Goal: Transaction & Acquisition: Purchase product/service

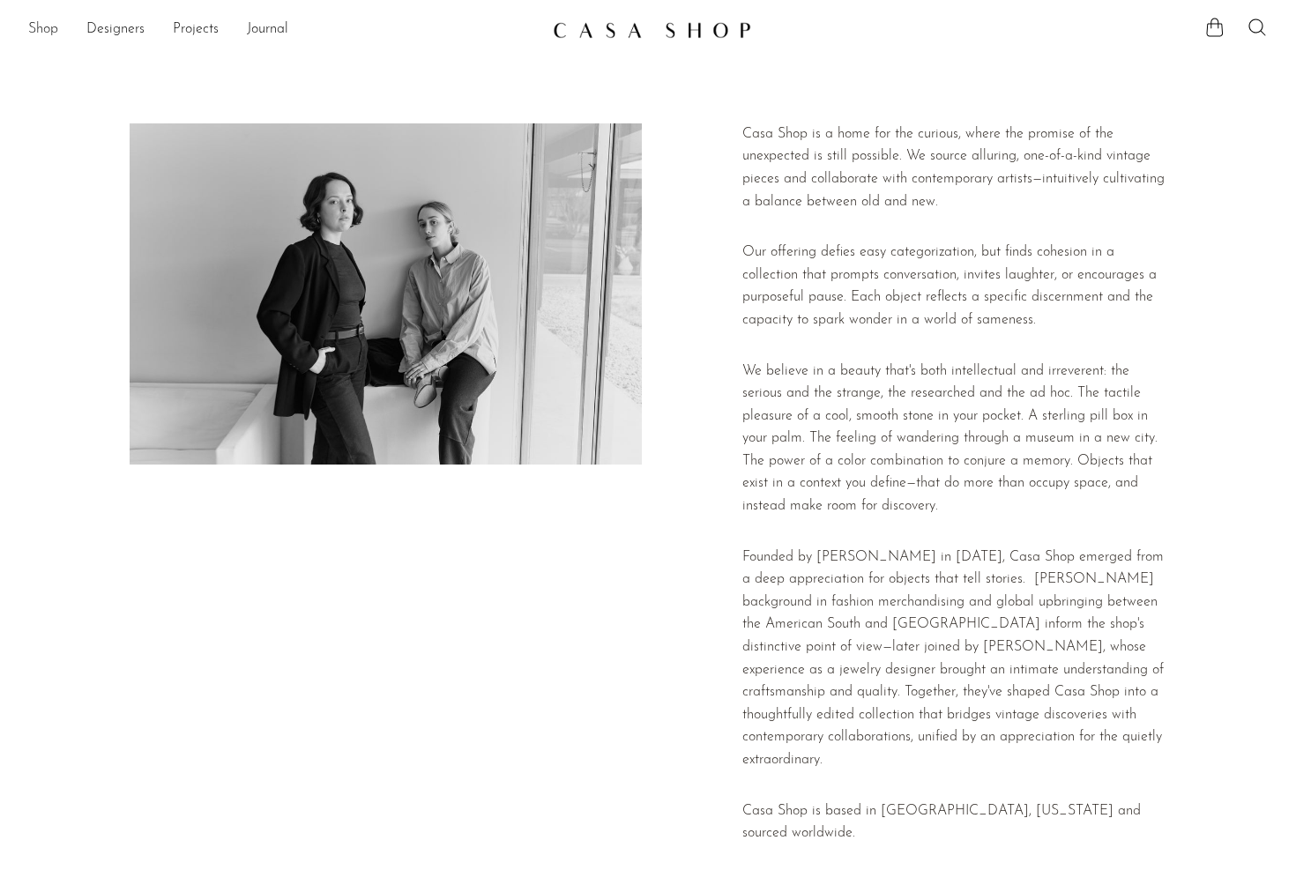
click at [49, 29] on link "Shop" at bounding box center [43, 30] width 30 height 23
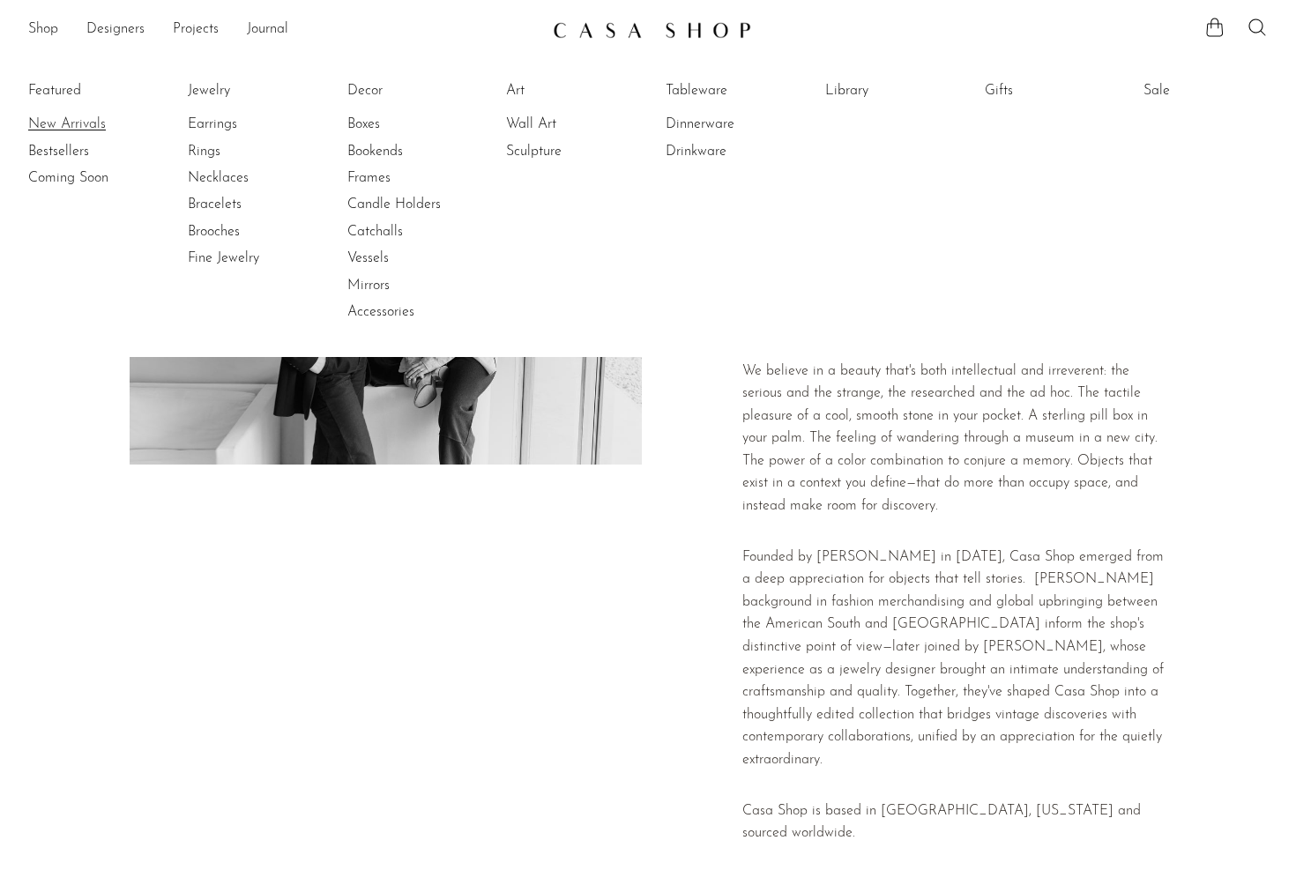
click at [57, 134] on link "New Arrivals" at bounding box center [94, 124] width 132 height 19
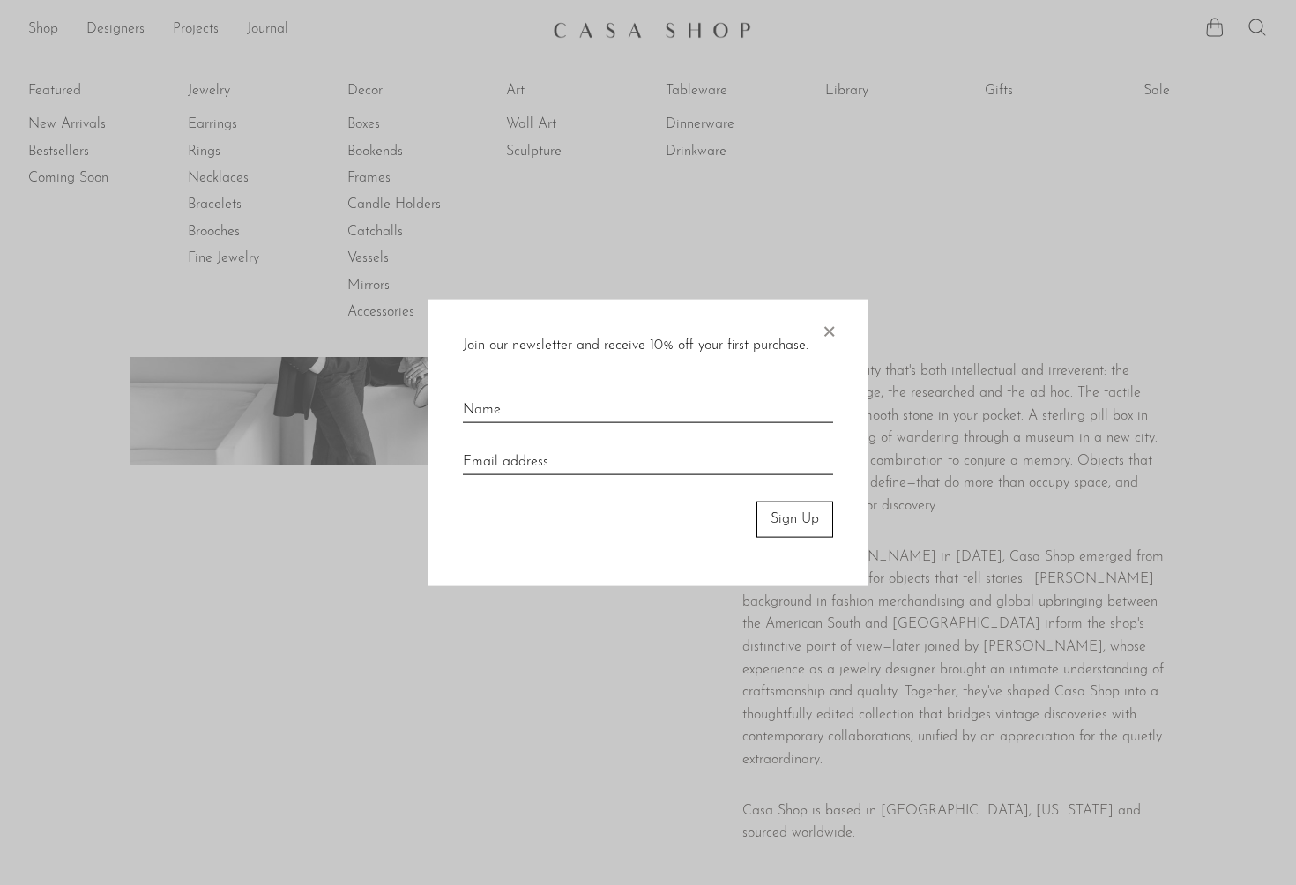
click at [696, 232] on div at bounding box center [648, 442] width 1296 height 885
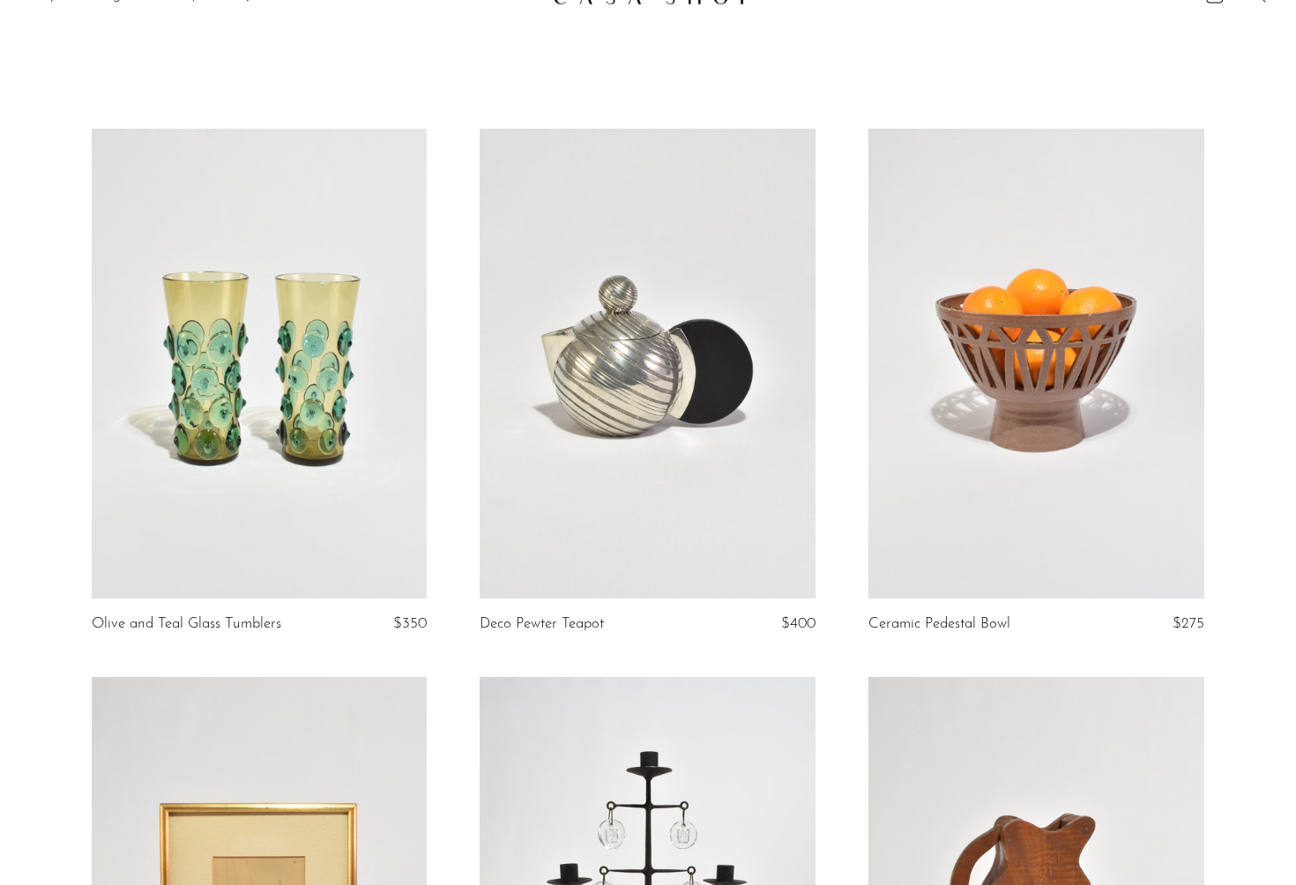
scroll to position [34, 0]
click at [1098, 371] on link at bounding box center [1036, 363] width 336 height 470
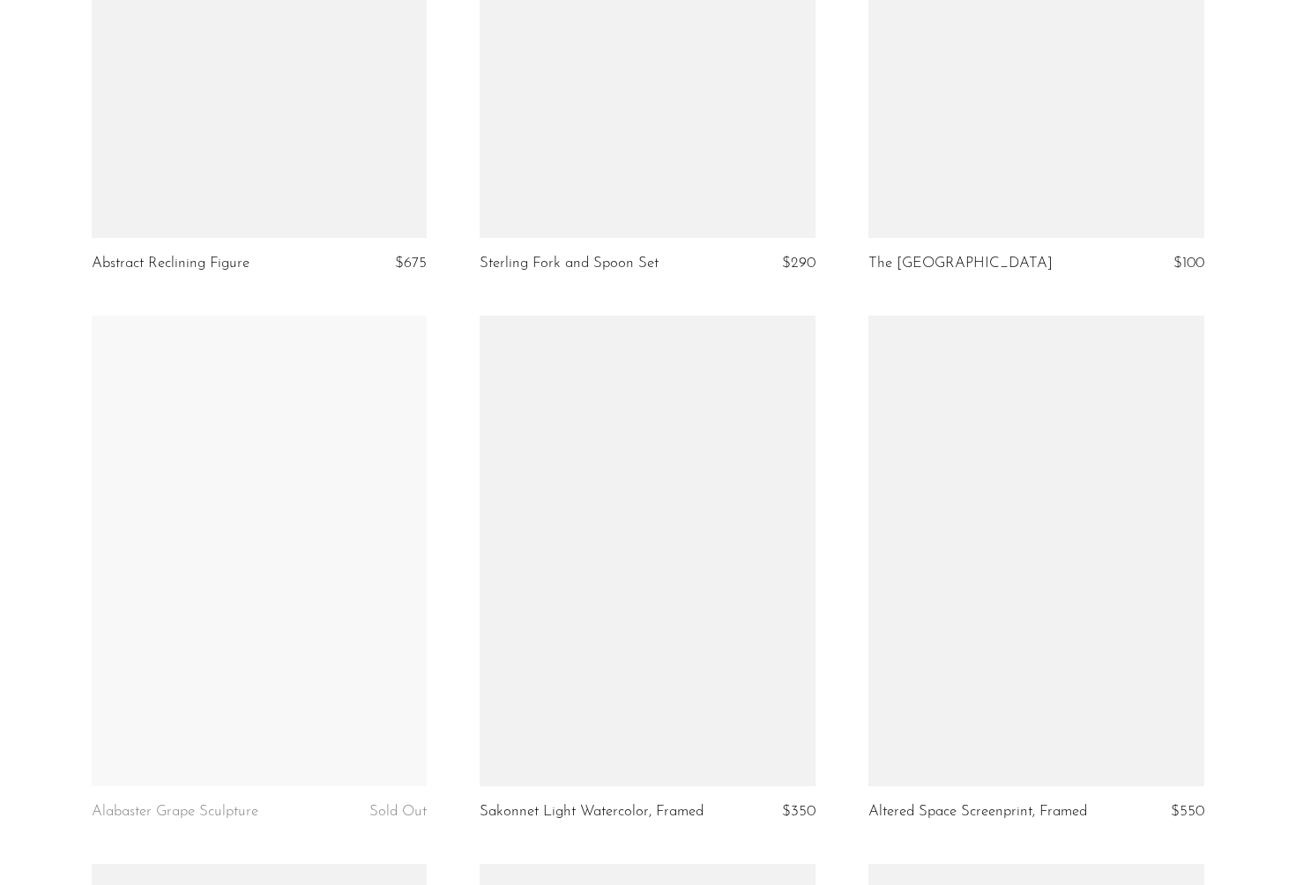
scroll to position [2316, 0]
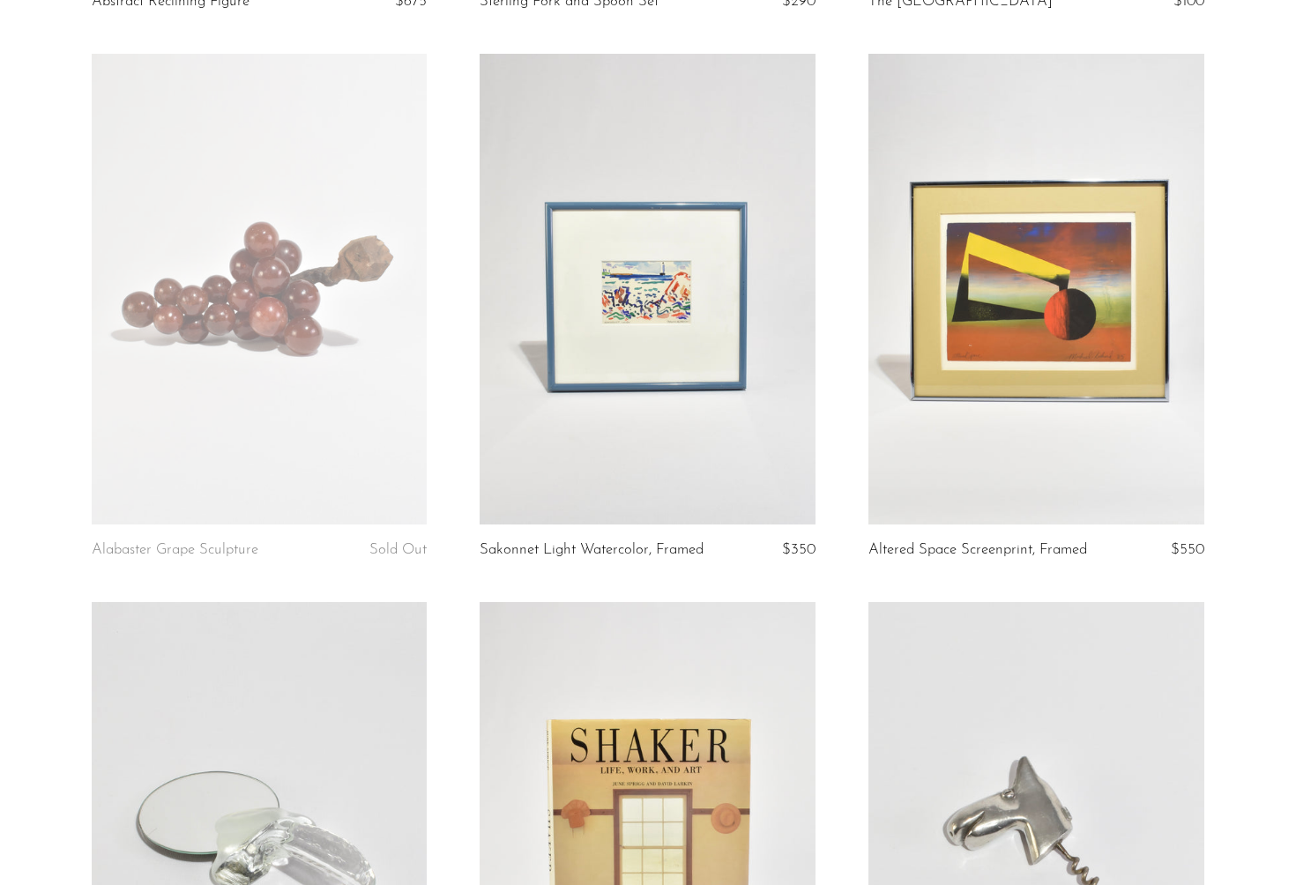
click at [707, 366] on link at bounding box center [647, 289] width 336 height 470
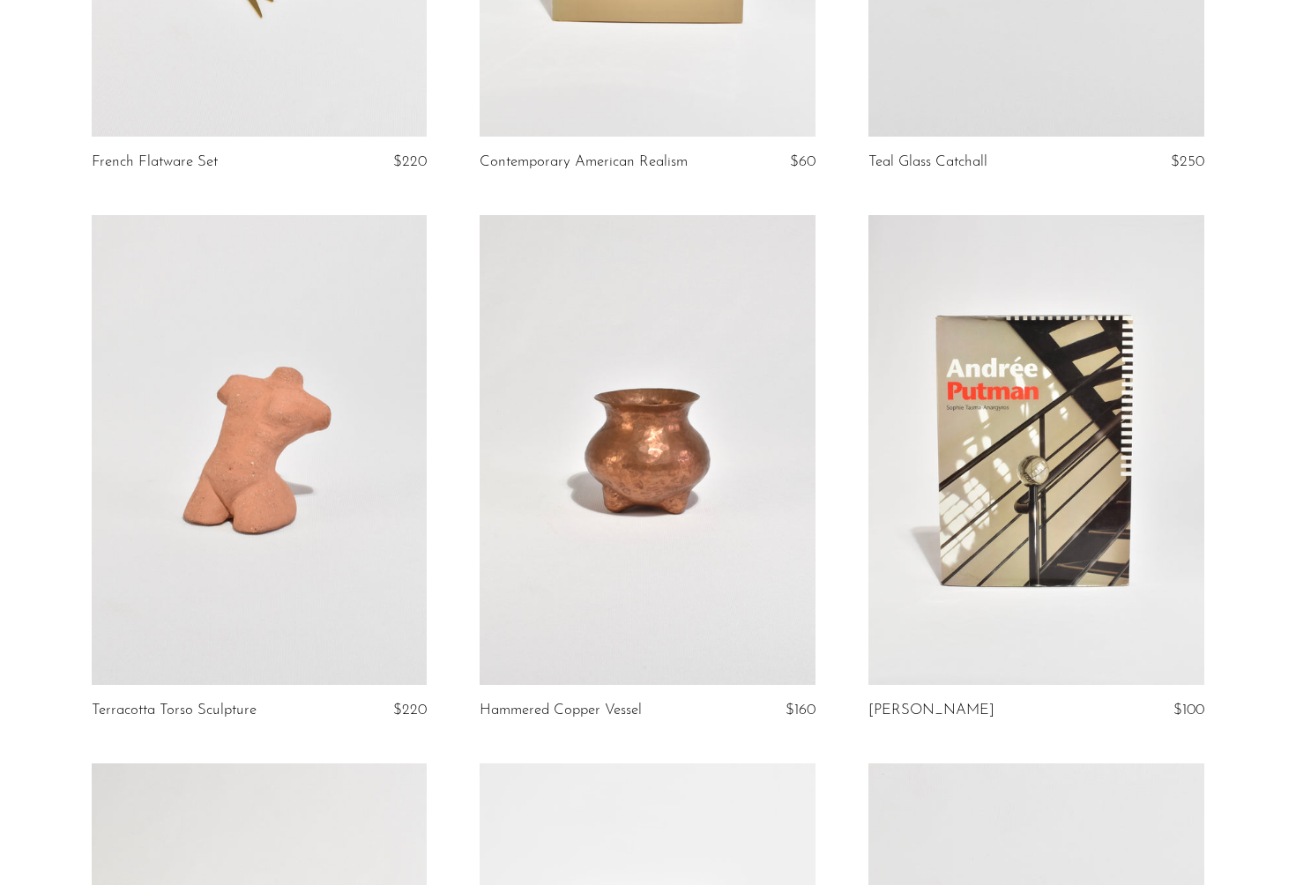
scroll to position [4006, 0]
